Goal: Task Accomplishment & Management: Manage account settings

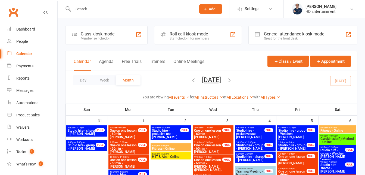
click at [127, 7] on input "text" at bounding box center [132, 9] width 121 height 8
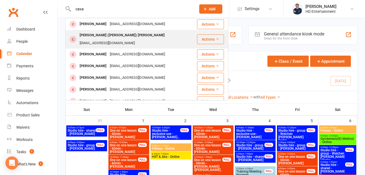
type input "cava"
click at [99, 33] on div "[PERSON_NAME] ([PERSON_NAME]) [PERSON_NAME]" at bounding box center [122, 35] width 88 height 8
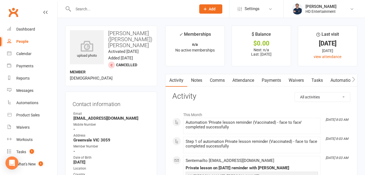
click at [199, 81] on link "Notes" at bounding box center [196, 80] width 19 height 13
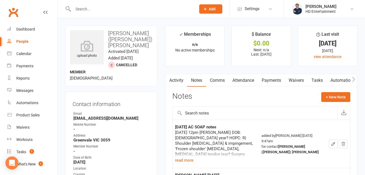
scroll to position [54, 0]
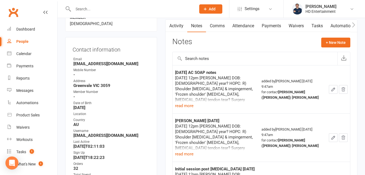
click at [335, 89] on icon "button" at bounding box center [333, 89] width 3 height 3
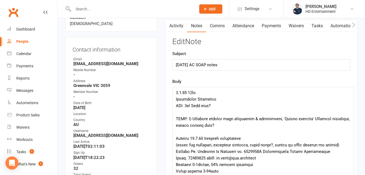
drag, startPoint x: 349, startPoint y: 103, endPoint x: 335, endPoint y: 146, distance: 45.1
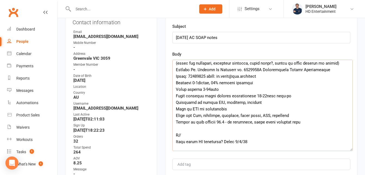
drag, startPoint x: 176, startPoint y: 66, endPoint x: 308, endPoint y: 118, distance: 142.3
click at [314, 122] on textarea at bounding box center [262, 105] width 181 height 91
click at [167, 55] on div "Activity Notes Comms Attendance Payments Waivers Tasks Automations Workouts Mob…" at bounding box center [261, 98] width 192 height 213
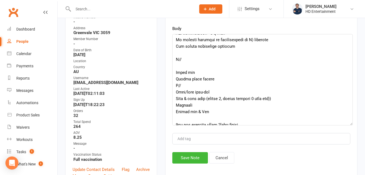
scroll to position [218, 0]
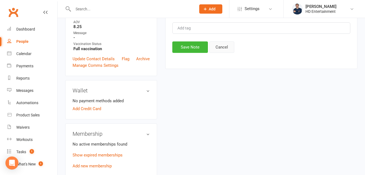
click at [224, 50] on button "Cancel" at bounding box center [221, 46] width 25 height 11
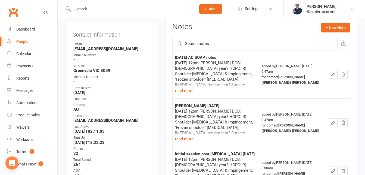
scroll to position [54, 0]
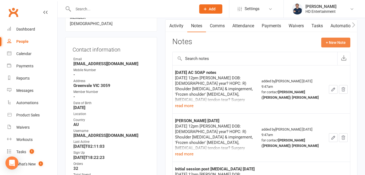
click at [337, 44] on button "+ New Note" at bounding box center [336, 43] width 29 height 10
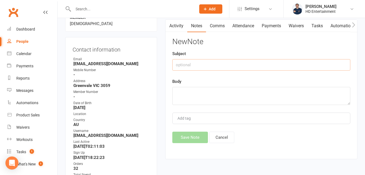
click at [184, 65] on input "text" at bounding box center [261, 64] width 178 height 11
type input "[PERSON_NAME] [DATE]"
click at [181, 90] on textarea at bounding box center [261, 96] width 178 height 18
paste textarea "[DATE] 12pm [PERSON_NAME] DOB: [DEMOGRAPHIC_DATA] year? HOPC: R) Shoulder [MEDI…"
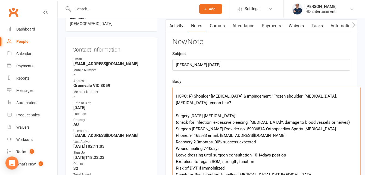
scroll to position [20, 0]
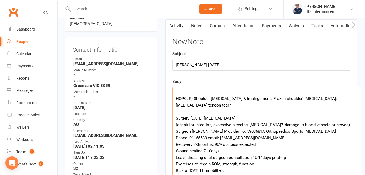
drag, startPoint x: 349, startPoint y: 104, endPoint x: 361, endPoint y: 188, distance: 84.6
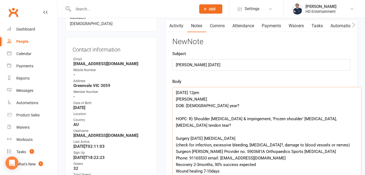
drag, startPoint x: 179, startPoint y: 92, endPoint x: 175, endPoint y: 92, distance: 3.5
click at [175, 92] on textarea "[DATE] 12pm [PERSON_NAME] DOB: [DEMOGRAPHIC_DATA] year? HOPC: R) Shoulder [MEDI…" at bounding box center [266, 138] width 189 height 102
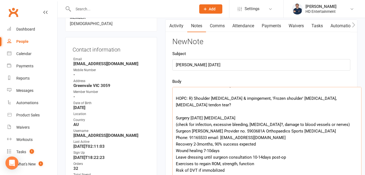
scroll to position [21, 0]
click at [252, 117] on textarea "[DATE] 12pm [PERSON_NAME] DOB: [DEMOGRAPHIC_DATA] year? HOPC: R) Shoulder [MEDI…" at bounding box center [266, 138] width 189 height 102
drag, startPoint x: 246, startPoint y: 116, endPoint x: 298, endPoint y: 118, distance: 52.0
click at [298, 118] on textarea "[DATE] 12pm [PERSON_NAME] DOB: [DEMOGRAPHIC_DATA] year? HOPC: R) Shoulder [MEDI…" at bounding box center [266, 138] width 189 height 102
drag, startPoint x: 257, startPoint y: 115, endPoint x: 264, endPoint y: 118, distance: 7.4
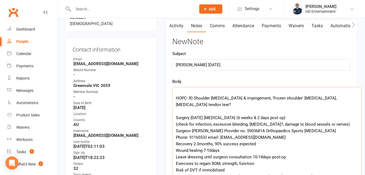
click at [264, 118] on textarea "[DATE] 12pm [PERSON_NAME] DOB: [DEMOGRAPHIC_DATA] year? HOPC: R) Shoulder [MEDI…" at bounding box center [266, 138] width 189 height 102
drag, startPoint x: 246, startPoint y: 117, endPoint x: 295, endPoint y: 116, distance: 49.8
click at [295, 116] on textarea "[DATE] 12pm [PERSON_NAME] DOB: [DEMOGRAPHIC_DATA] year? HOPC: R) Shoulder [MEDI…" at bounding box center [266, 138] width 189 height 102
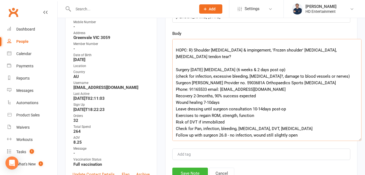
scroll to position [109, 0]
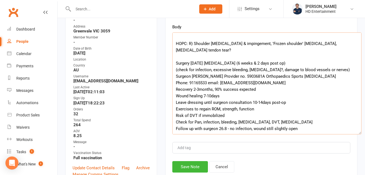
click at [296, 95] on textarea "[DATE] 12pm [PERSON_NAME] DOB: [DEMOGRAPHIC_DATA] year? HOPC: R) Shoulder [MEDI…" at bounding box center [266, 83] width 189 height 102
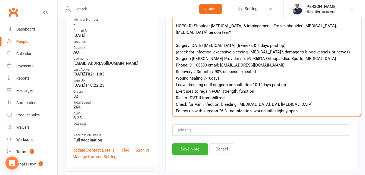
scroll to position [136, 0]
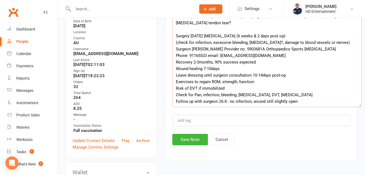
click at [307, 103] on textarea "[DATE] 12pm [PERSON_NAME] DOB: [DEMOGRAPHIC_DATA] year? HOPC: R) Shoulder [MEDI…" at bounding box center [266, 56] width 189 height 102
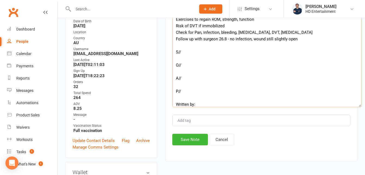
scroll to position [89, 0]
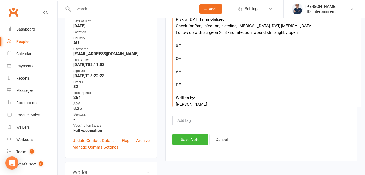
click at [183, 46] on textarea "[DATE] 12pm [PERSON_NAME] DOB: [DEMOGRAPHIC_DATA] year? HOPC: R) Shoulder [MEDI…" at bounding box center [266, 56] width 189 height 102
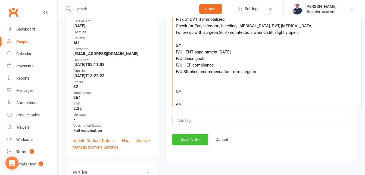
type textarea "[DATE] 12pm [PERSON_NAME] DOB: [DEMOGRAPHIC_DATA] year? HOPC: R) Shoulder [MEDI…"
drag, startPoint x: 195, startPoint y: 140, endPoint x: 185, endPoint y: 139, distance: 10.1
click at [193, 140] on button "Save Note" at bounding box center [190, 139] width 36 height 11
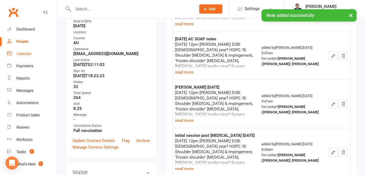
click at [21, 52] on div "Calendar" at bounding box center [23, 53] width 15 height 4
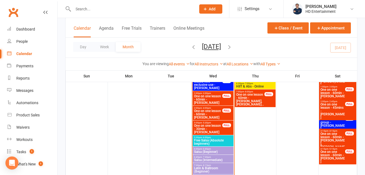
scroll to position [544, 0]
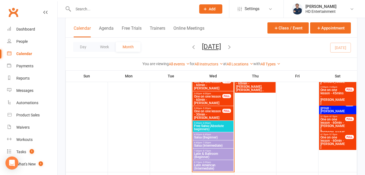
click at [217, 127] on span "Free Salsa (Absolute beginners)" at bounding box center [213, 127] width 39 height 7
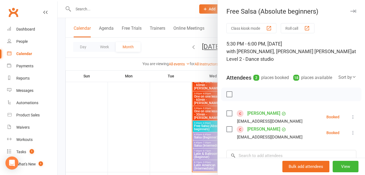
click at [184, 9] on div at bounding box center [212, 87] width 308 height 175
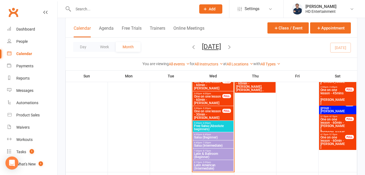
click at [207, 137] on span "Salsa (Beginner)" at bounding box center [213, 136] width 39 height 3
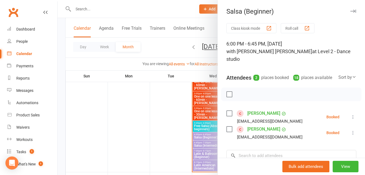
click at [181, 10] on div at bounding box center [212, 87] width 308 height 175
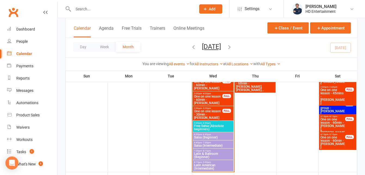
click at [207, 145] on span "Salsa (Intermediate)" at bounding box center [213, 145] width 39 height 3
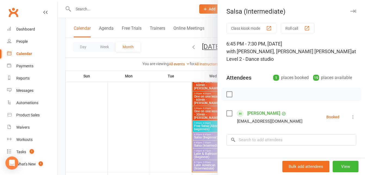
click at [190, 11] on div at bounding box center [212, 87] width 308 height 175
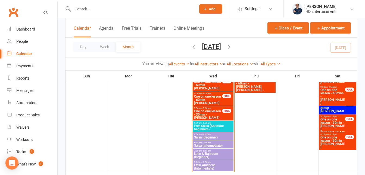
click at [199, 152] on span "Latin & Ballroom (Beginner)" at bounding box center [213, 155] width 39 height 7
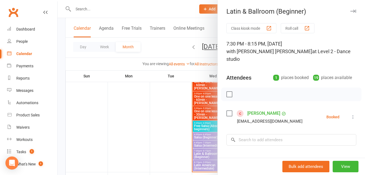
click at [187, 11] on div at bounding box center [212, 87] width 308 height 175
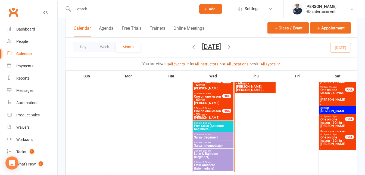
click at [206, 163] on span "Latin American (Intermediate)" at bounding box center [213, 166] width 39 height 7
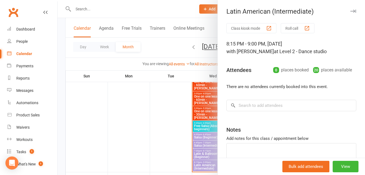
click at [183, 8] on div at bounding box center [212, 87] width 308 height 175
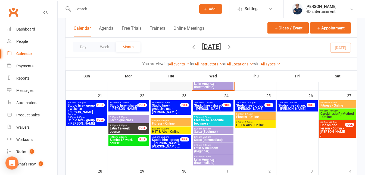
scroll to position [626, 0]
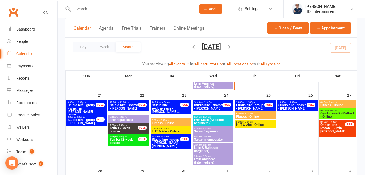
click at [127, 110] on span "Studio hire - shared - [PERSON_NAME]" at bounding box center [124, 106] width 29 height 7
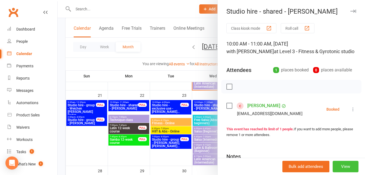
click at [339, 164] on button "View" at bounding box center [346, 165] width 26 height 11
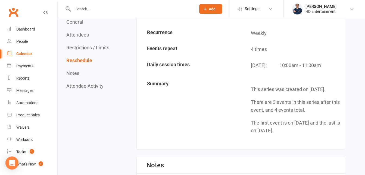
scroll to position [497, 0]
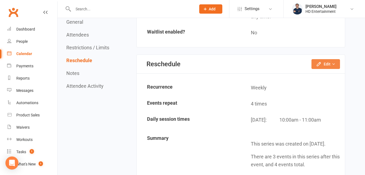
click at [324, 69] on button "Edit" at bounding box center [326, 64] width 29 height 10
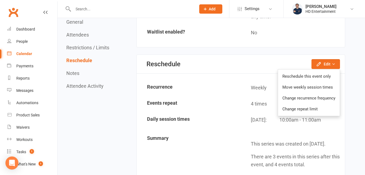
click at [231, 73] on div "Reschedule Edit Reschedule this event only Move weekly session times Change rec…" at bounding box center [241, 64] width 208 height 19
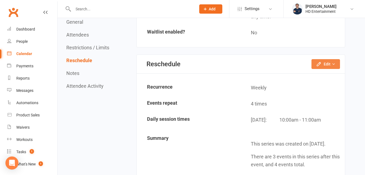
click at [329, 69] on button "Edit" at bounding box center [326, 64] width 29 height 10
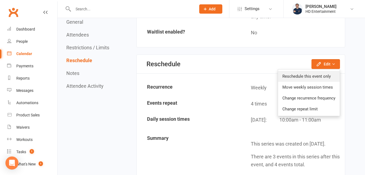
click at [313, 82] on link "Reschedule this event only" at bounding box center [309, 76] width 62 height 11
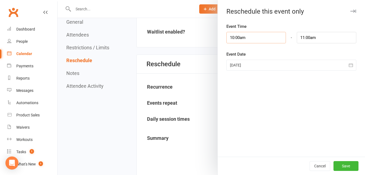
click at [253, 35] on input "10:00am" at bounding box center [257, 37] width 60 height 11
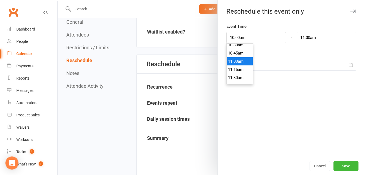
type input "11:00am"
type input "12:00pm"
click at [239, 61] on li "11:00am" at bounding box center [240, 61] width 26 height 8
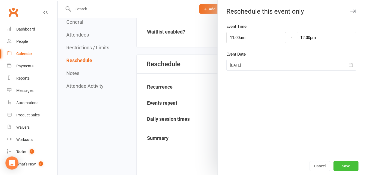
click at [344, 165] on button "Save" at bounding box center [346, 166] width 25 height 10
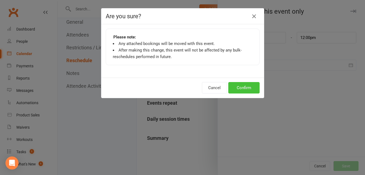
click at [247, 89] on button "Confirm" at bounding box center [244, 87] width 31 height 11
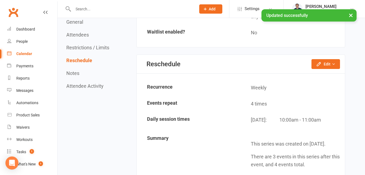
click at [29, 52] on div "Calendar" at bounding box center [24, 53] width 16 height 4
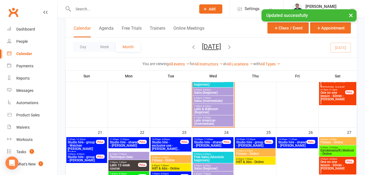
scroll to position [598, 0]
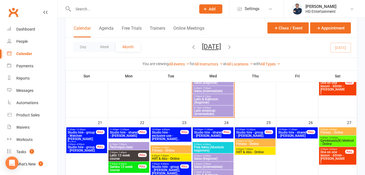
click at [209, 134] on span "Studio hire - shared - [PERSON_NAME]" at bounding box center [208, 134] width 29 height 7
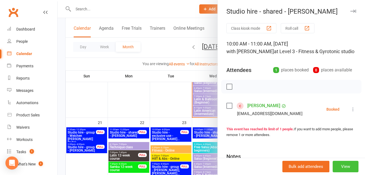
click at [335, 165] on button "View" at bounding box center [346, 165] width 26 height 11
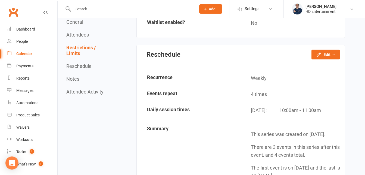
scroll to position [517, 0]
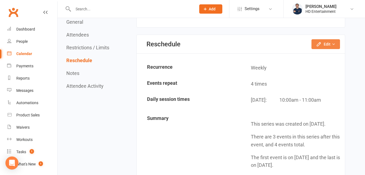
click at [319, 49] on button "Edit" at bounding box center [326, 44] width 29 height 10
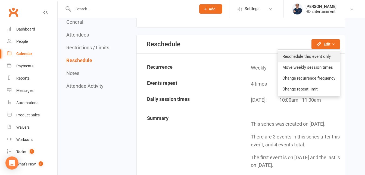
click at [304, 62] on link "Reschedule this event only" at bounding box center [309, 56] width 62 height 11
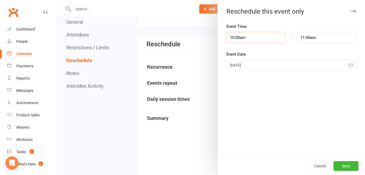
click at [256, 39] on input "10:00am" at bounding box center [257, 37] width 60 height 11
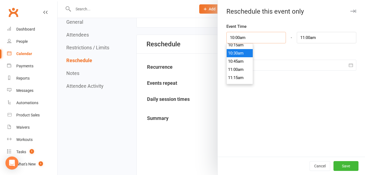
scroll to position [345, 0]
type input "11:00am"
type input "12:00pm"
click at [237, 62] on li "11:00am" at bounding box center [240, 61] width 26 height 8
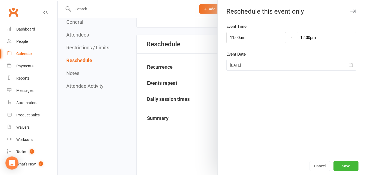
click at [266, 62] on div at bounding box center [292, 65] width 130 height 11
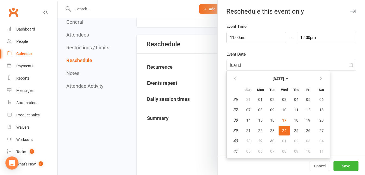
click at [283, 131] on span "24" at bounding box center [284, 130] width 4 height 4
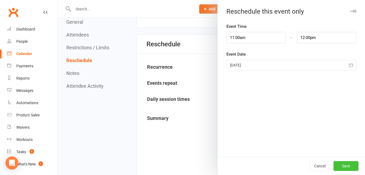
click at [342, 166] on button "Save" at bounding box center [346, 166] width 25 height 10
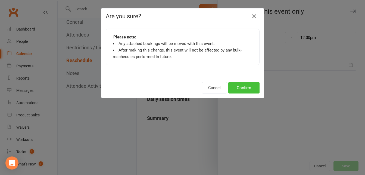
click at [239, 87] on button "Confirm" at bounding box center [244, 87] width 31 height 11
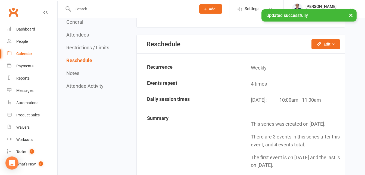
click at [22, 53] on div "Calendar" at bounding box center [24, 53] width 16 height 4
